Goal: Task Accomplishment & Management: Manage account settings

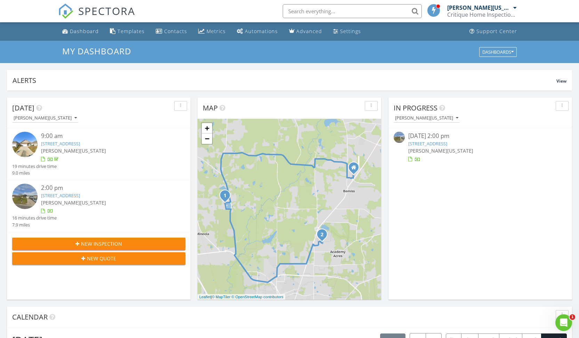
click at [76, 193] on link "[STREET_ADDRESS]" at bounding box center [60, 195] width 39 height 6
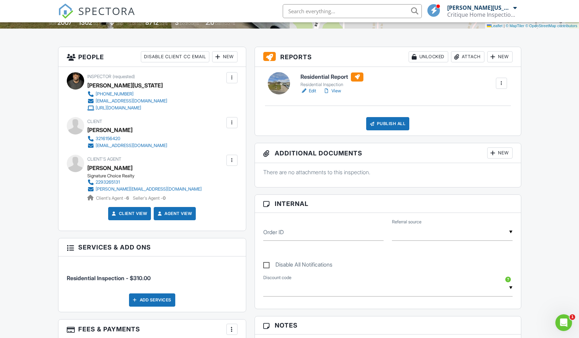
click at [310, 90] on link "Edit" at bounding box center [309, 90] width 16 height 7
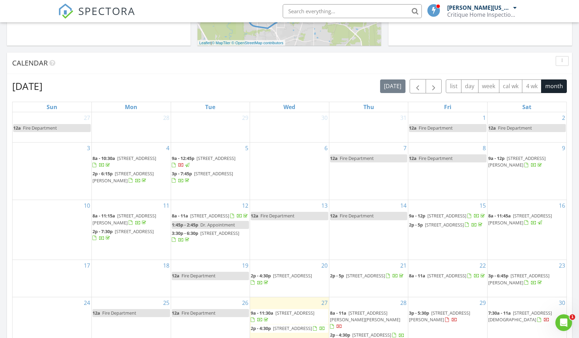
scroll to position [299, 0]
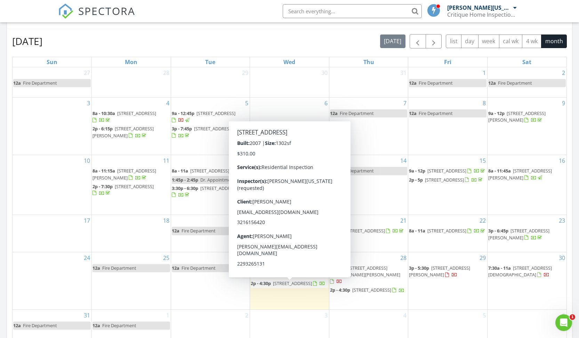
click at [290, 284] on span "[STREET_ADDRESS]" at bounding box center [292, 283] width 39 height 6
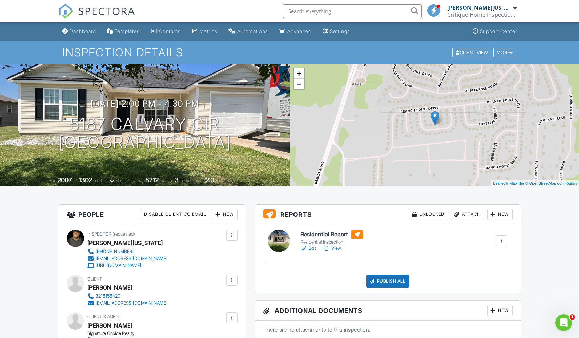
click at [311, 248] on link "Edit" at bounding box center [309, 248] width 16 height 7
